Goal: Information Seeking & Learning: Learn about a topic

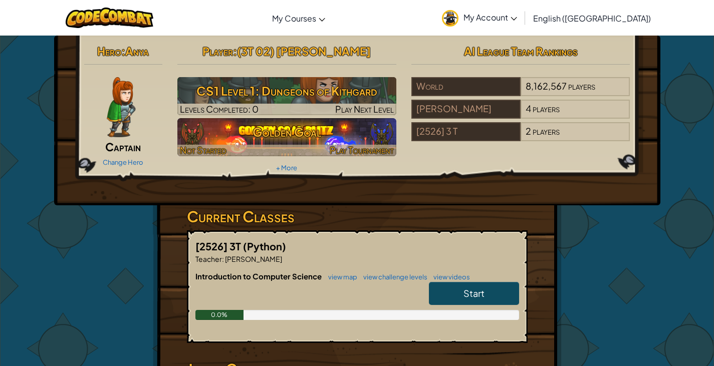
click at [341, 131] on h3 "Golden Goal" at bounding box center [286, 132] width 219 height 23
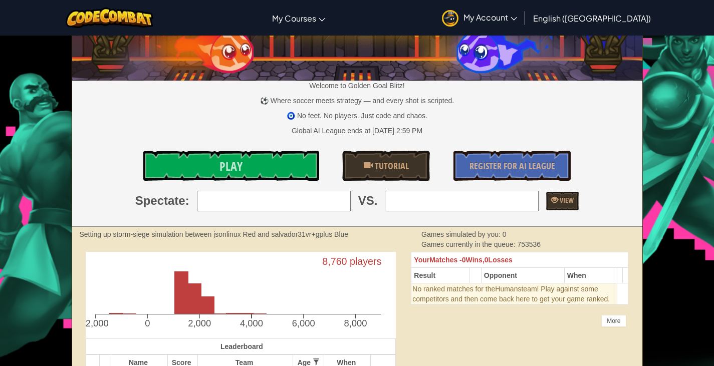
scroll to position [50, 0]
click at [282, 158] on link "Play" at bounding box center [230, 166] width 175 height 30
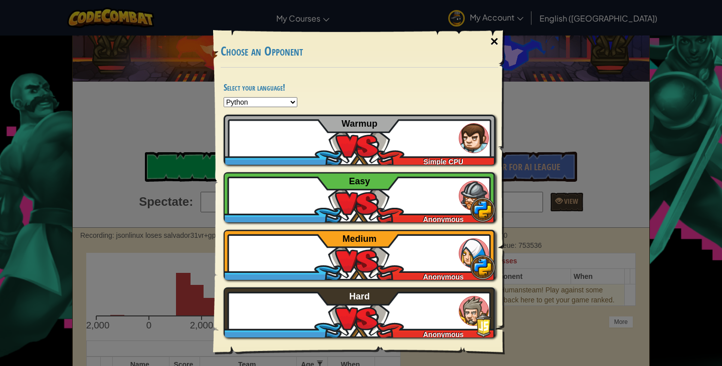
click at [496, 40] on div "×" at bounding box center [494, 41] width 23 height 29
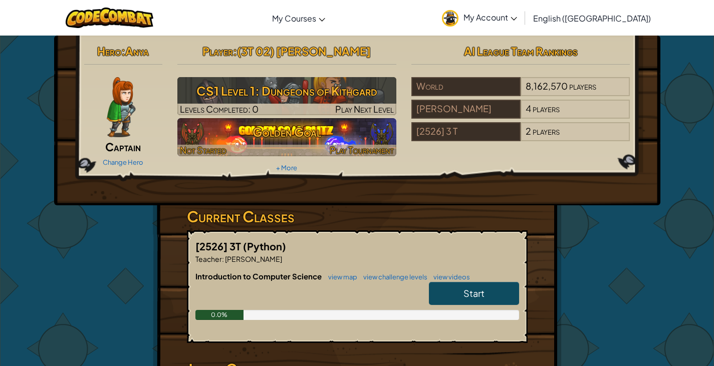
click at [360, 140] on h3 "Golden Goal" at bounding box center [286, 132] width 219 height 23
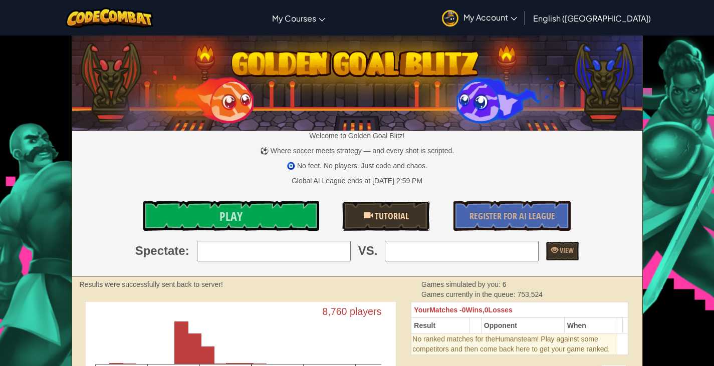
click at [403, 222] on span "Tutorial" at bounding box center [391, 216] width 36 height 13
click at [257, 218] on link "Play" at bounding box center [230, 216] width 175 height 30
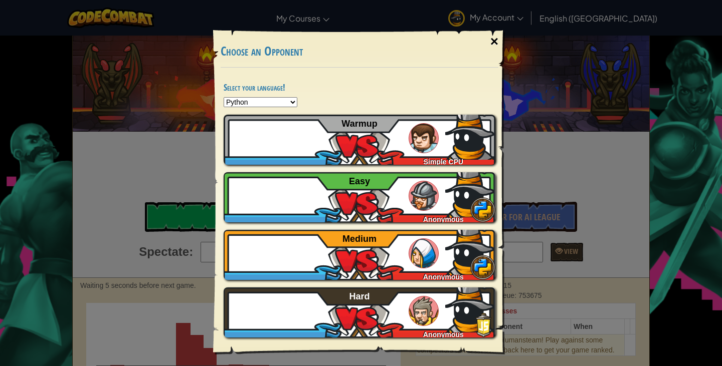
click at [496, 43] on div "×" at bounding box center [494, 41] width 23 height 29
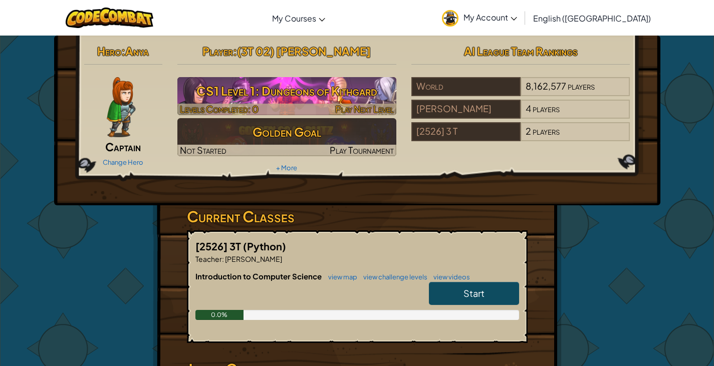
click at [266, 85] on h3 "CS1 Level 1: Dungeons of Kithgard" at bounding box center [286, 91] width 219 height 23
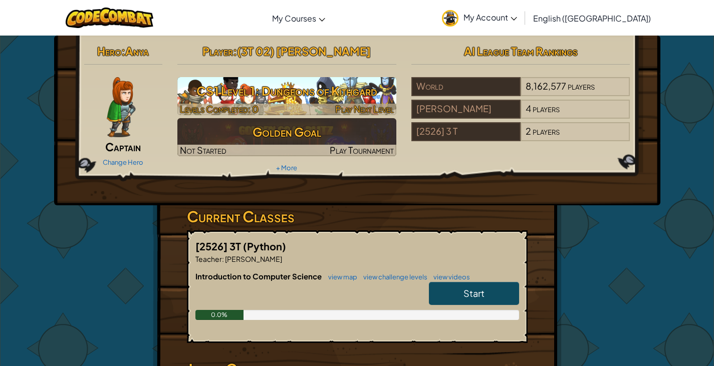
click at [220, 87] on h3 "CS1 Level 1: Dungeons of Kithgard" at bounding box center [286, 91] width 219 height 23
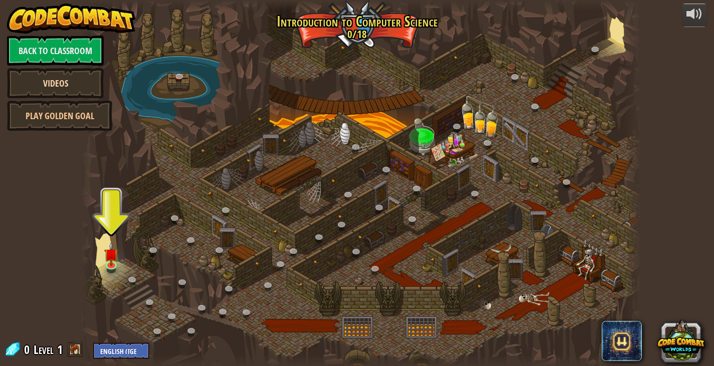
drag, startPoint x: 71, startPoint y: 90, endPoint x: 46, endPoint y: 80, distance: 27.0
click at [46, 80] on link "Videos" at bounding box center [55, 83] width 97 height 30
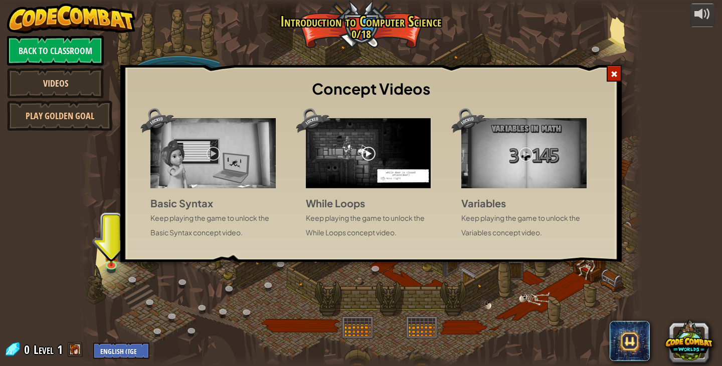
click at [46, 80] on div "Concept Videos Basic Syntax Keep playing the game to unlock the Basic Syntax co…" at bounding box center [361, 183] width 722 height 366
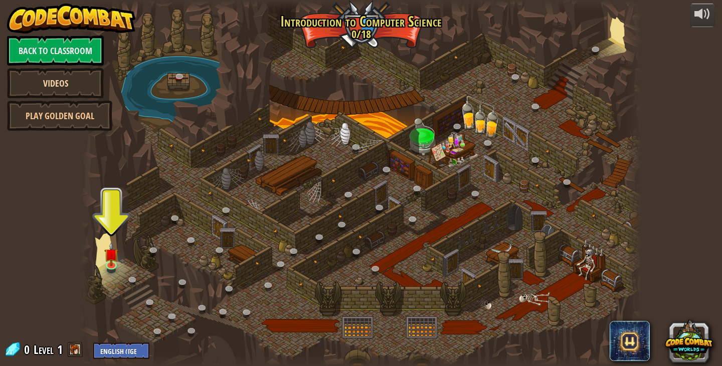
click at [46, 80] on link "Videos" at bounding box center [55, 83] width 97 height 30
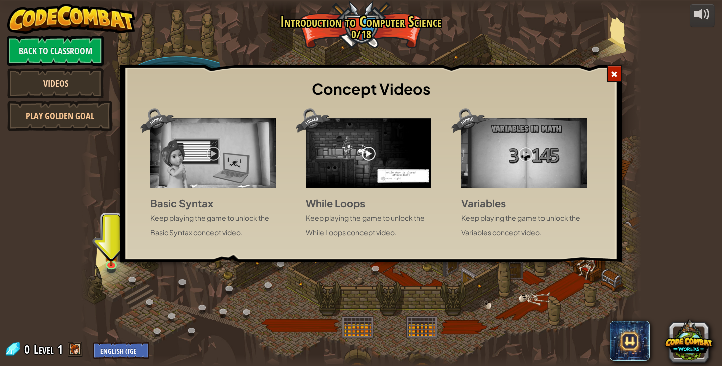
click at [46, 80] on div "Concept Videos Basic Syntax Keep playing the game to unlock the Basic Syntax co…" at bounding box center [361, 183] width 722 height 366
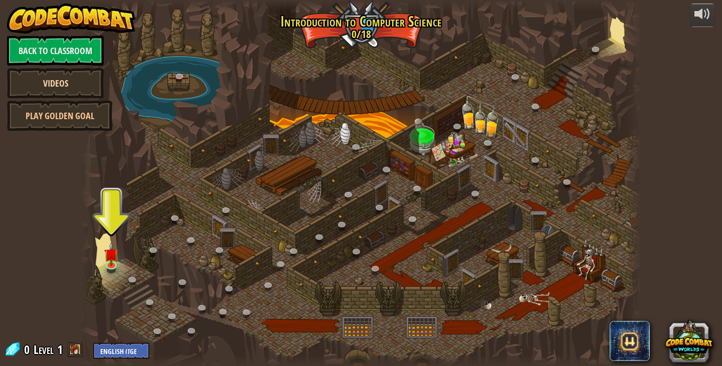
click at [46, 80] on link "Videos" at bounding box center [55, 83] width 97 height 30
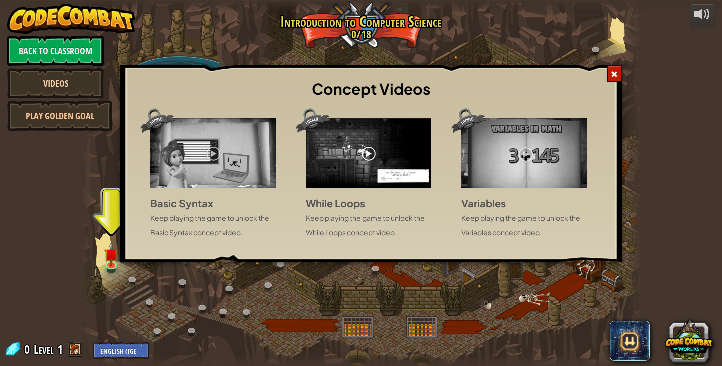
click at [46, 80] on div "Concept Videos Basic Syntax Keep playing the game to unlock the Basic Syntax co…" at bounding box center [361, 183] width 722 height 366
